Goal: Task Accomplishment & Management: Use online tool/utility

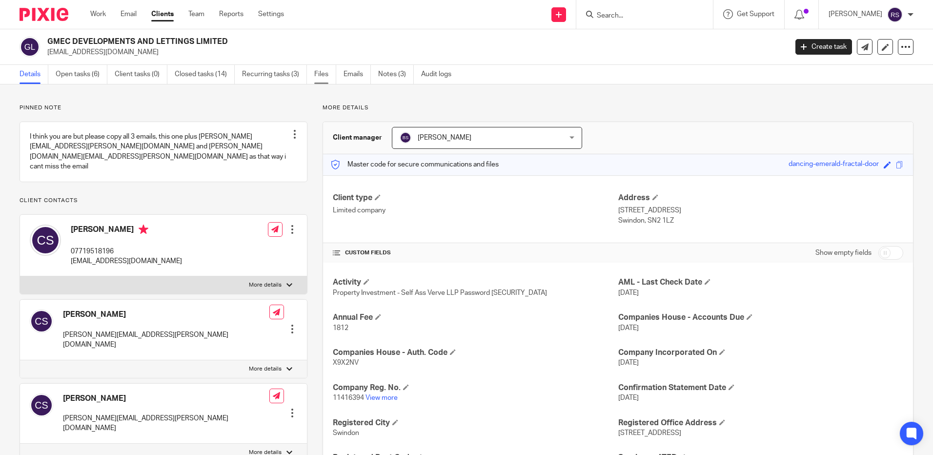
click at [324, 72] on link "Files" at bounding box center [325, 74] width 22 height 19
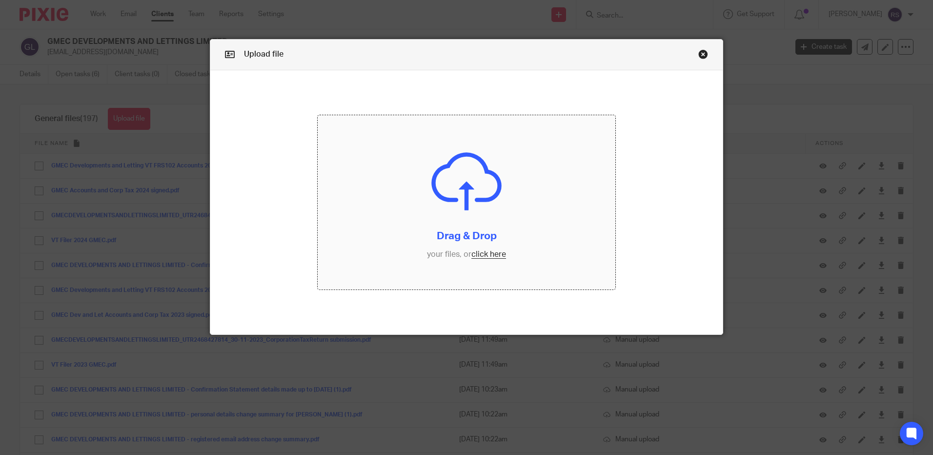
click at [493, 255] on input "file" at bounding box center [467, 202] width 298 height 174
